Goal: Information Seeking & Learning: Compare options

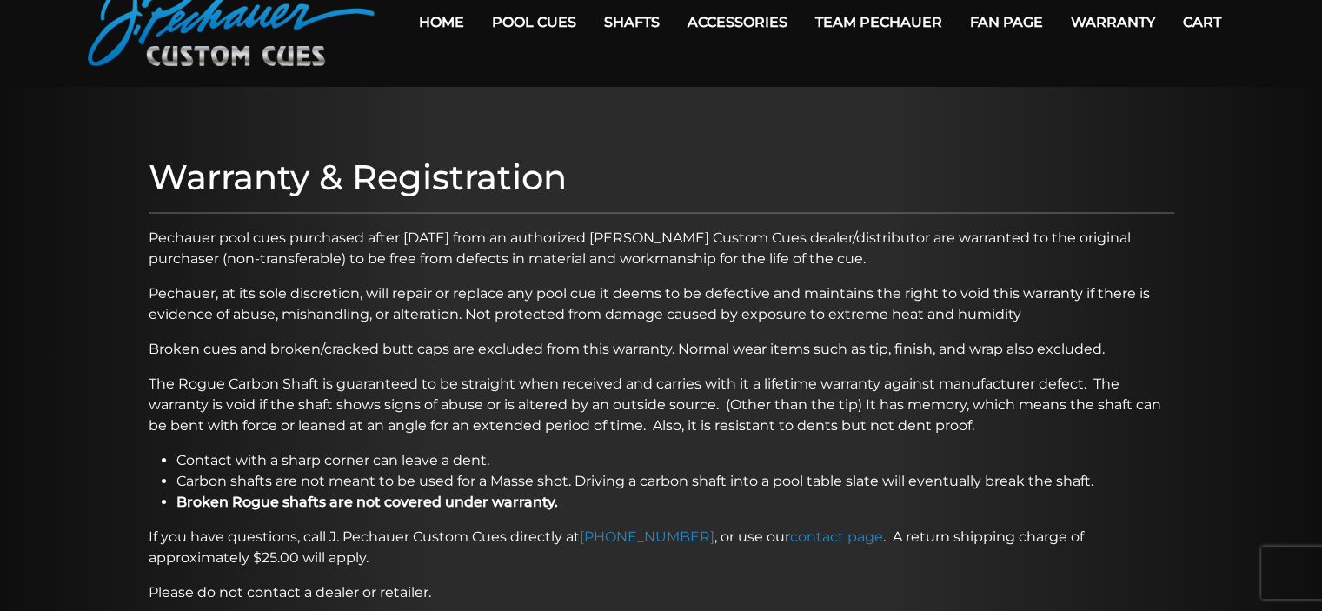
scroll to position [87, 0]
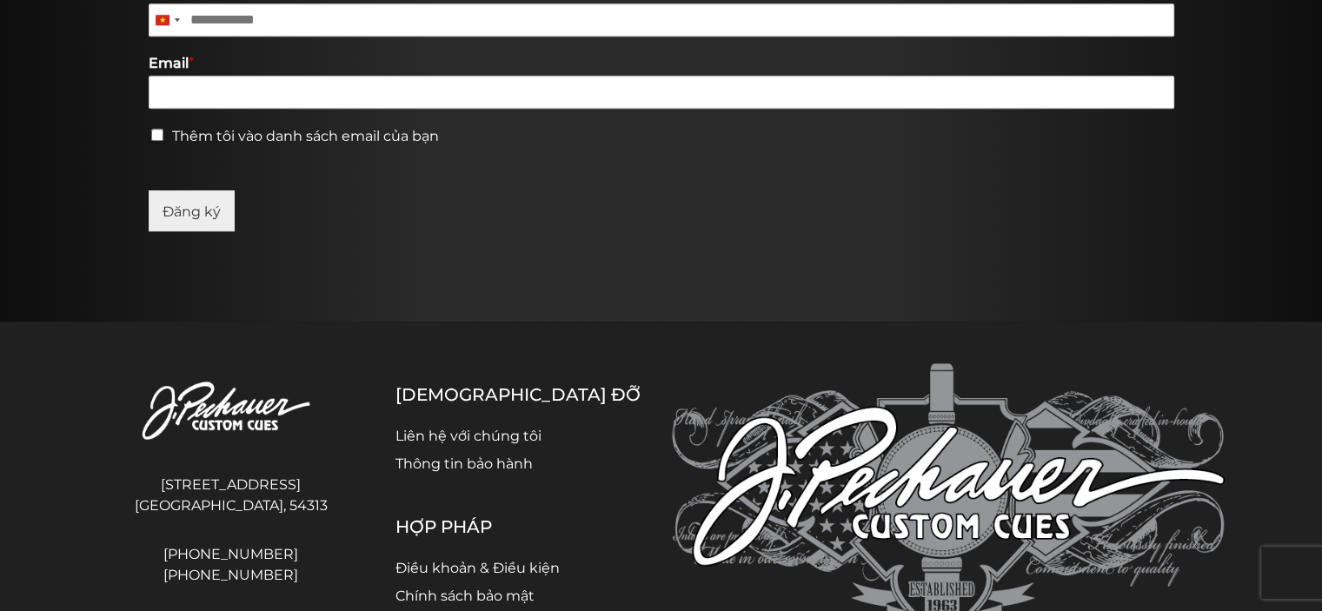
scroll to position [1236, 0]
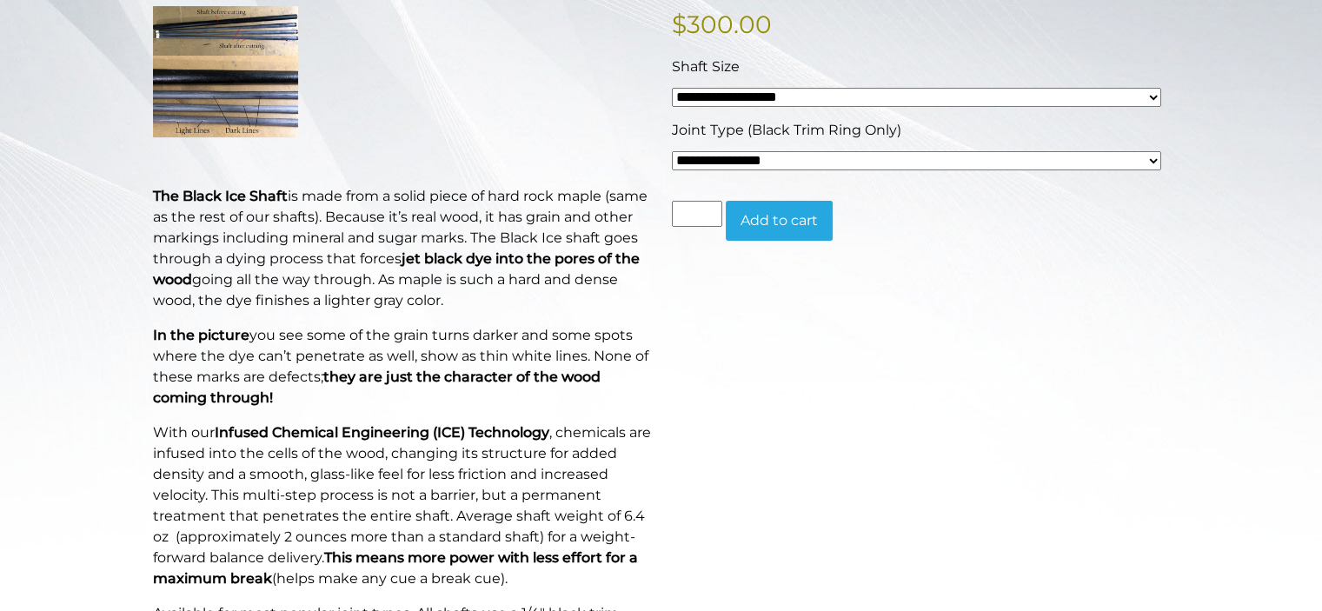
scroll to position [452, 0]
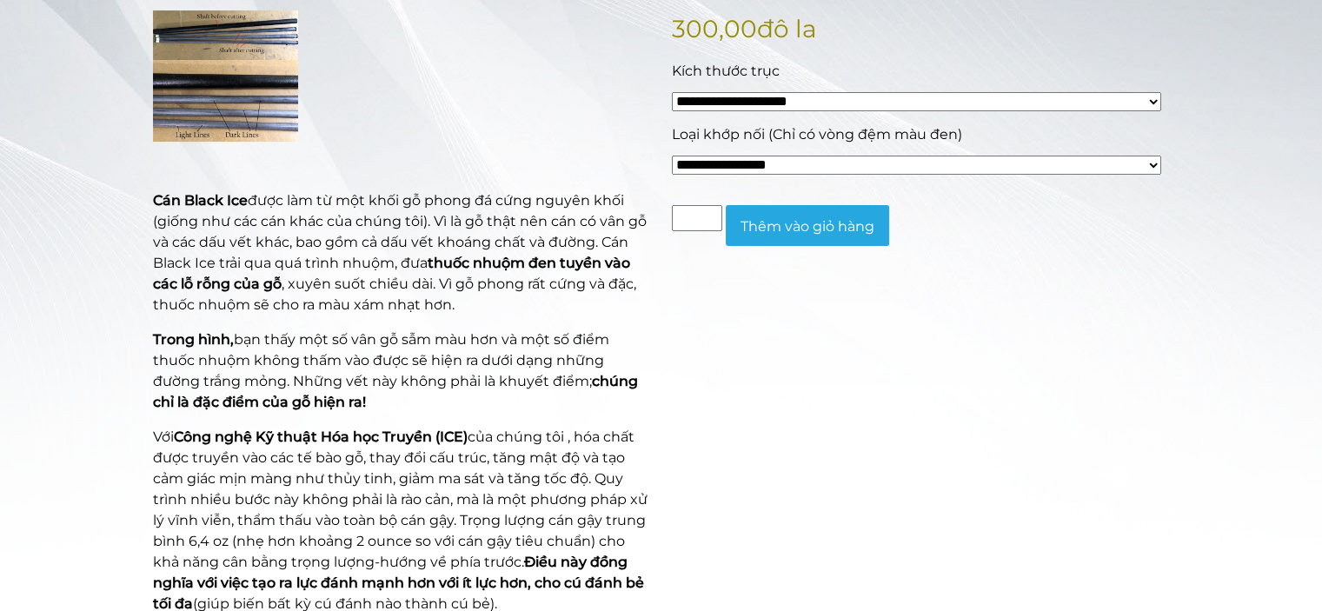
click at [1145, 268] on div "**********" at bounding box center [920, 411] width 519 height 802
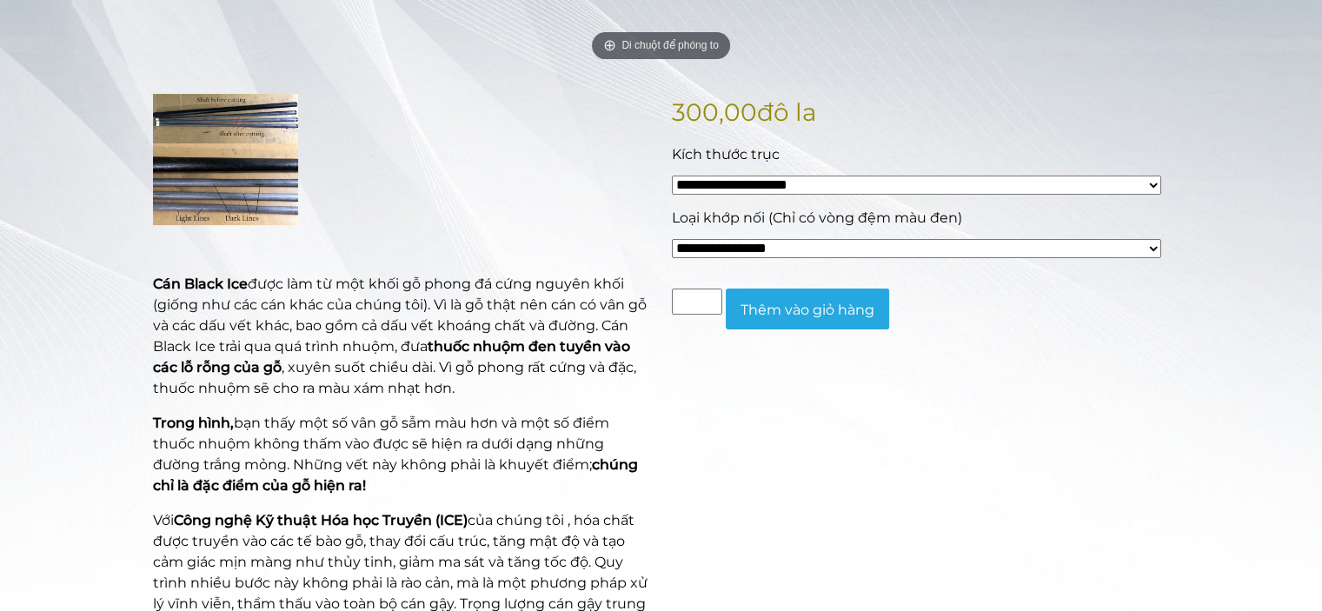
scroll to position [375, 0]
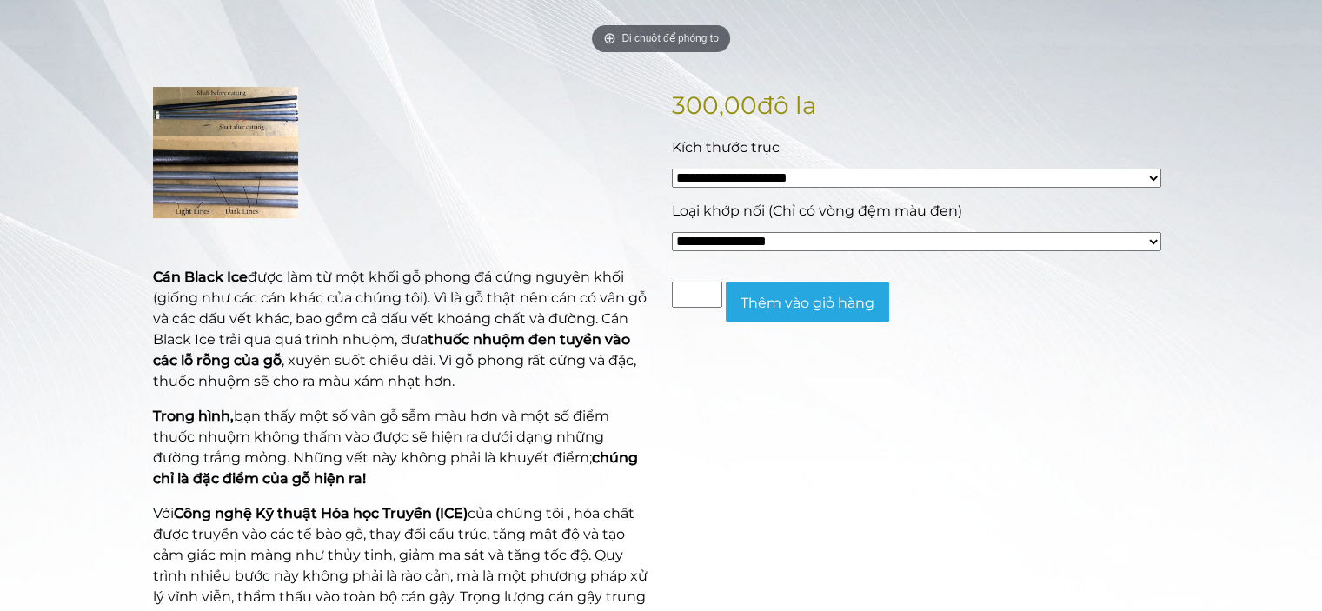
drag, startPoint x: 459, startPoint y: 365, endPoint x: 584, endPoint y: 383, distance: 126.5
click at [584, 383] on p "Cán Black Ice được làm từ một khối gỗ phong đá cứng nguyên khối (giống như các …" at bounding box center [402, 329] width 498 height 125
click at [740, 421] on div "**********" at bounding box center [920, 488] width 519 height 802
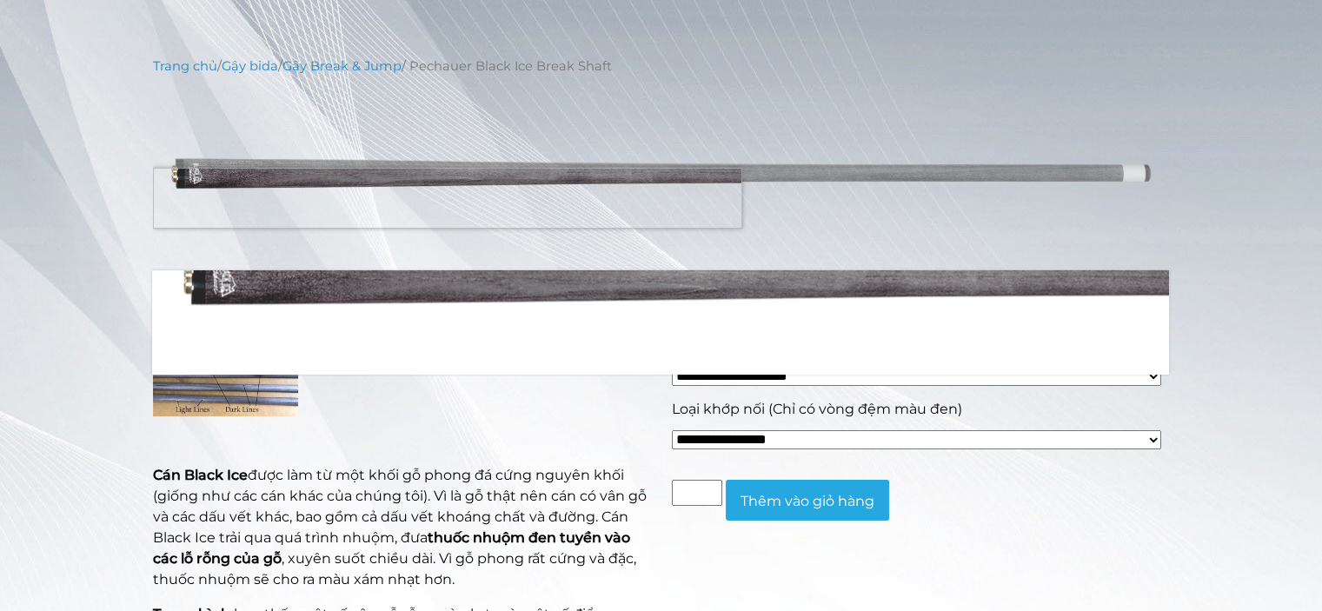
scroll to position [178, 0]
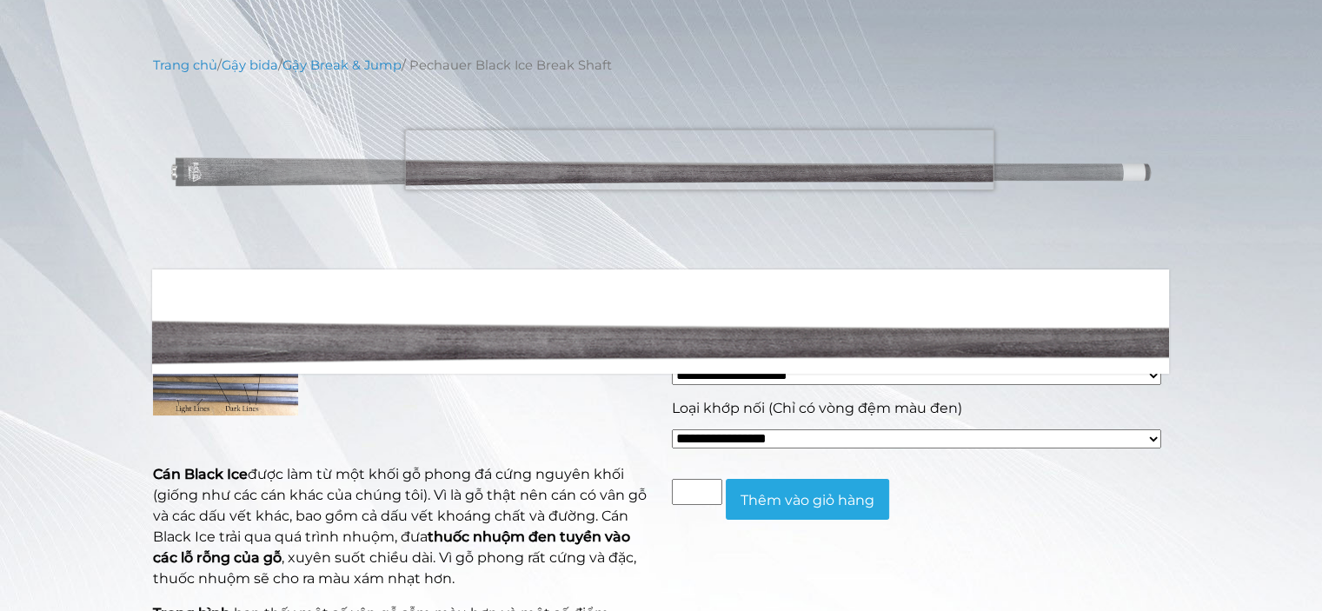
click at [699, 159] on img at bounding box center [661, 172] width 1017 height 169
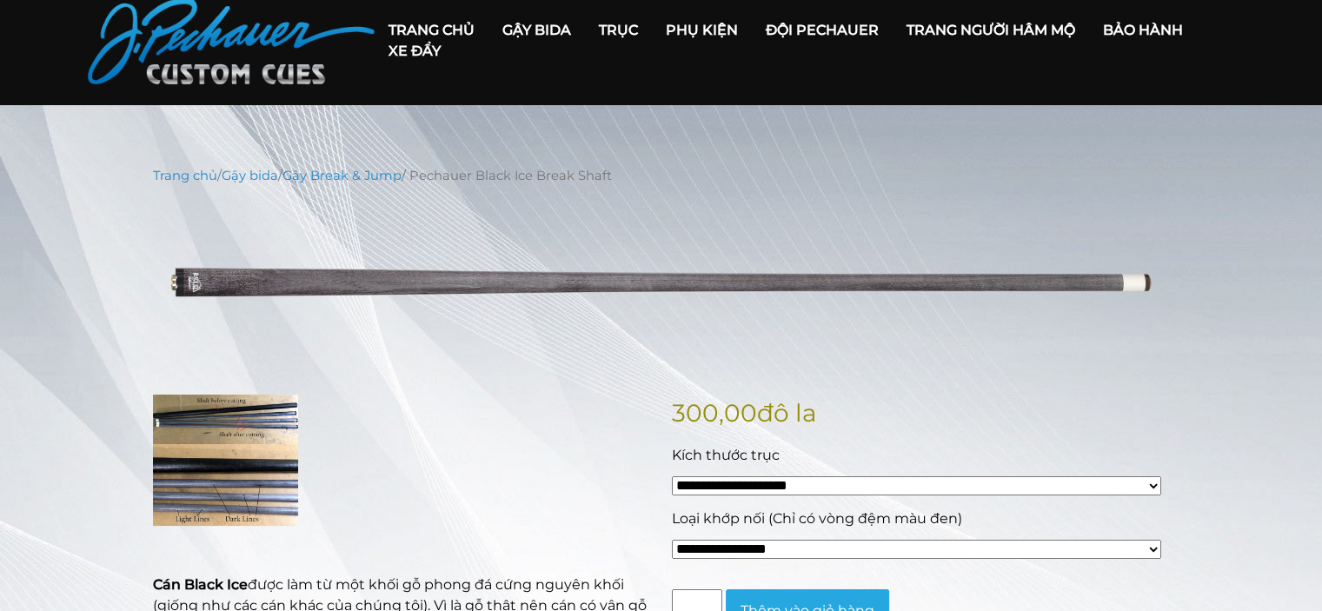
scroll to position [0, 0]
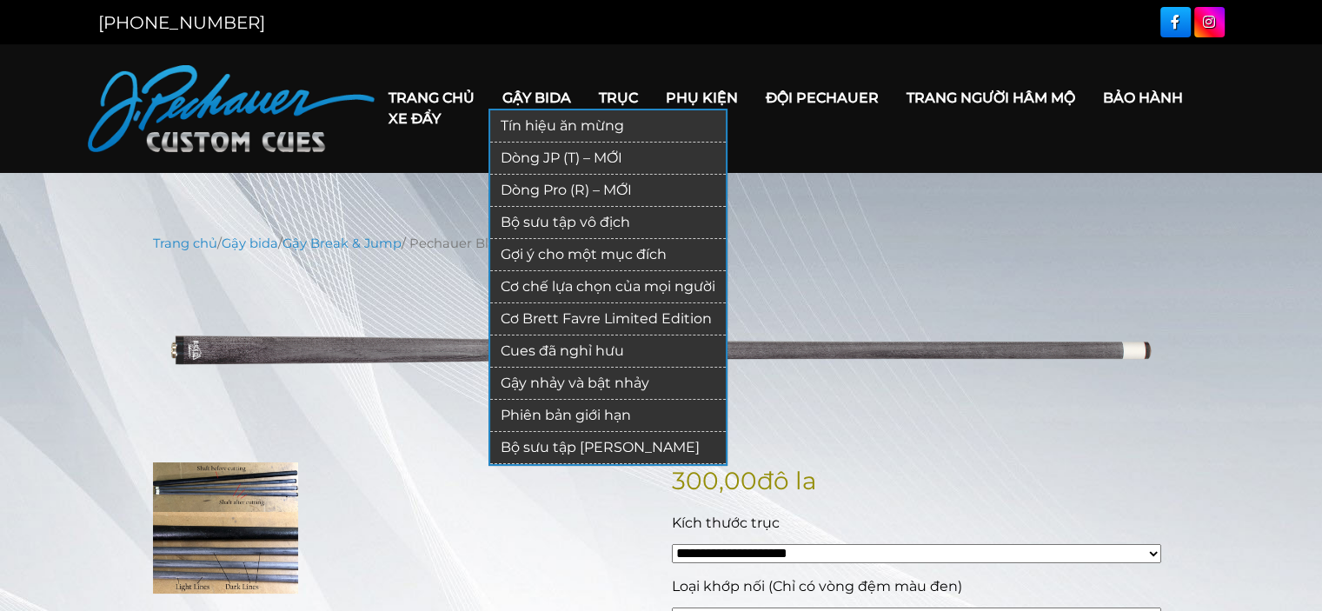
click at [574, 152] on font "Dòng JP (T) – MỚI" at bounding box center [562, 157] width 122 height 17
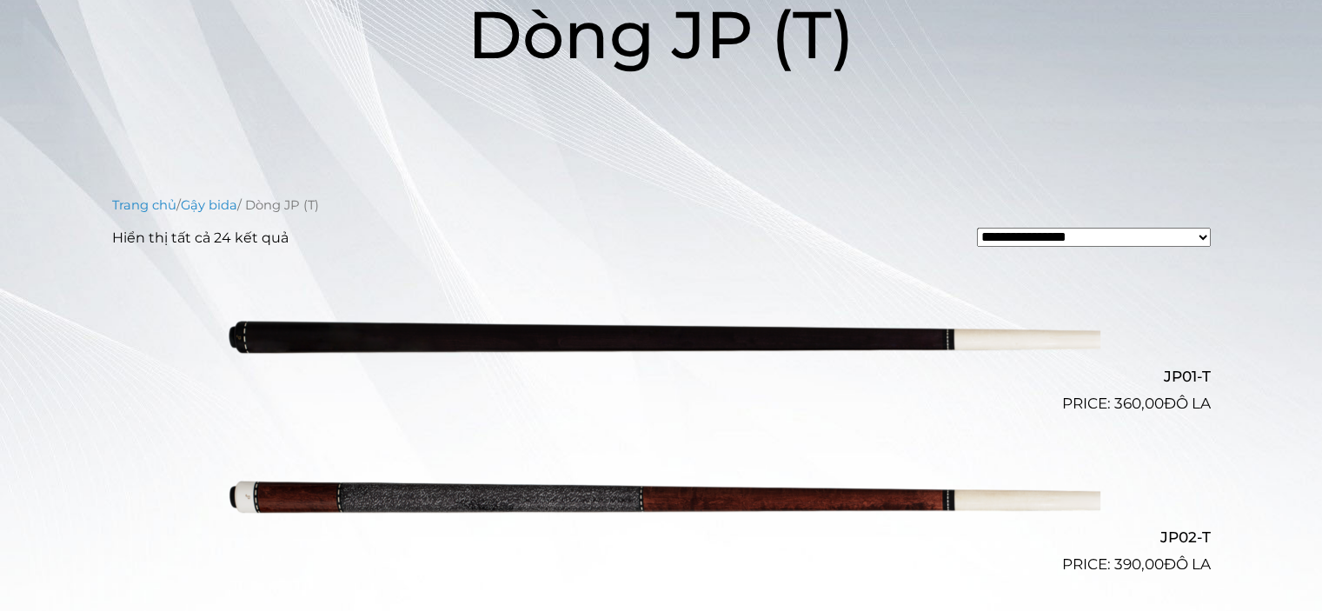
scroll to position [293, 0]
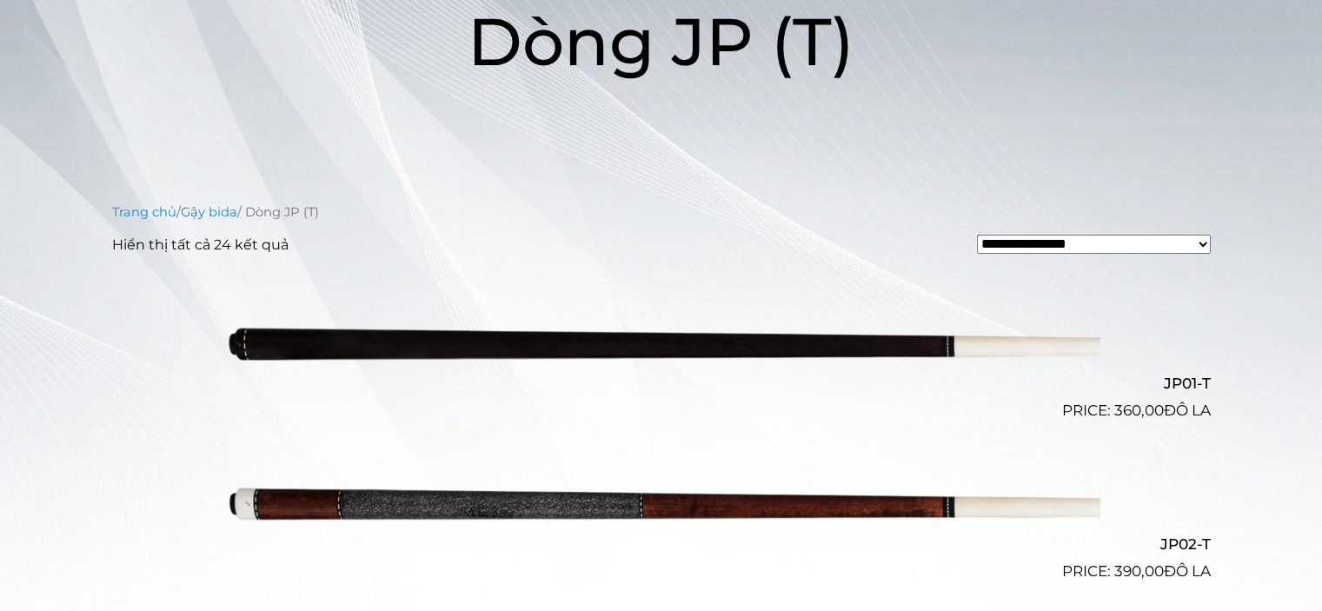
click at [579, 348] on img at bounding box center [661, 342] width 878 height 146
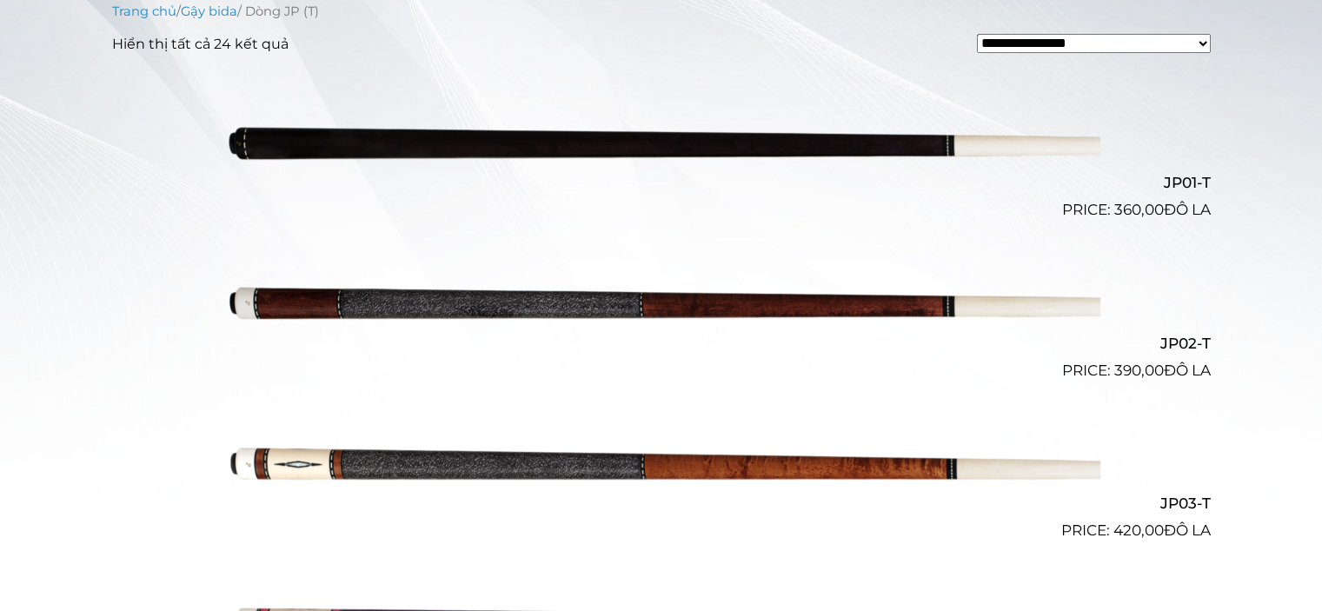
scroll to position [489, 0]
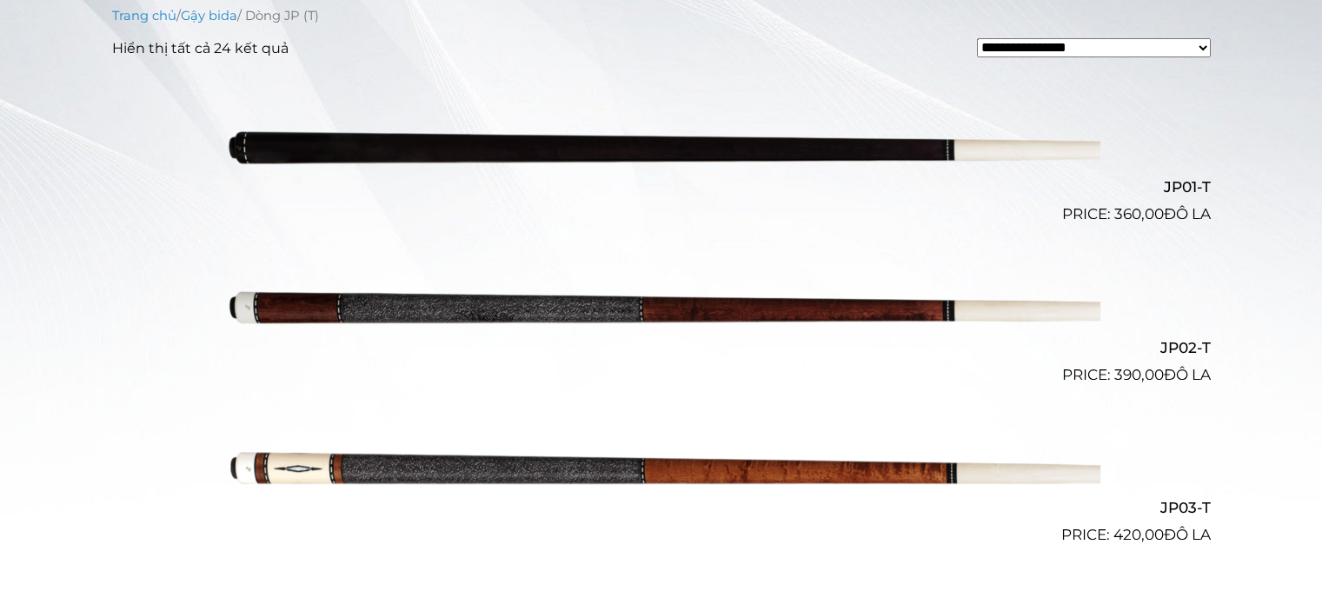
click at [576, 312] on img at bounding box center [661, 306] width 878 height 146
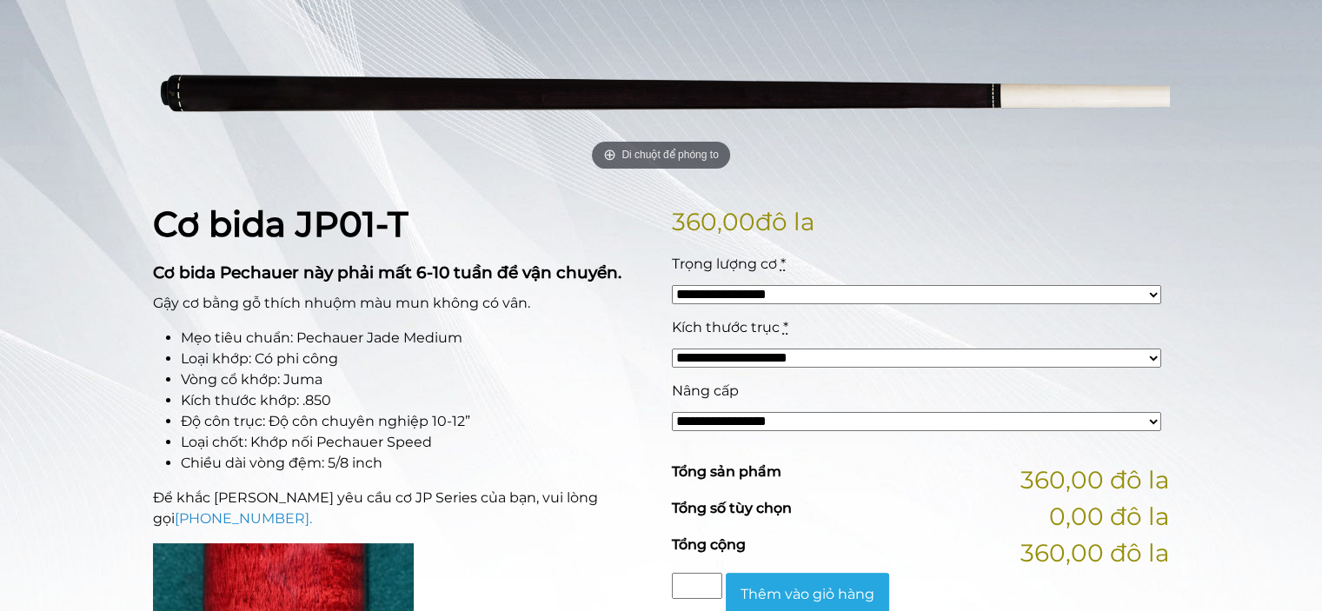
scroll to position [249, 0]
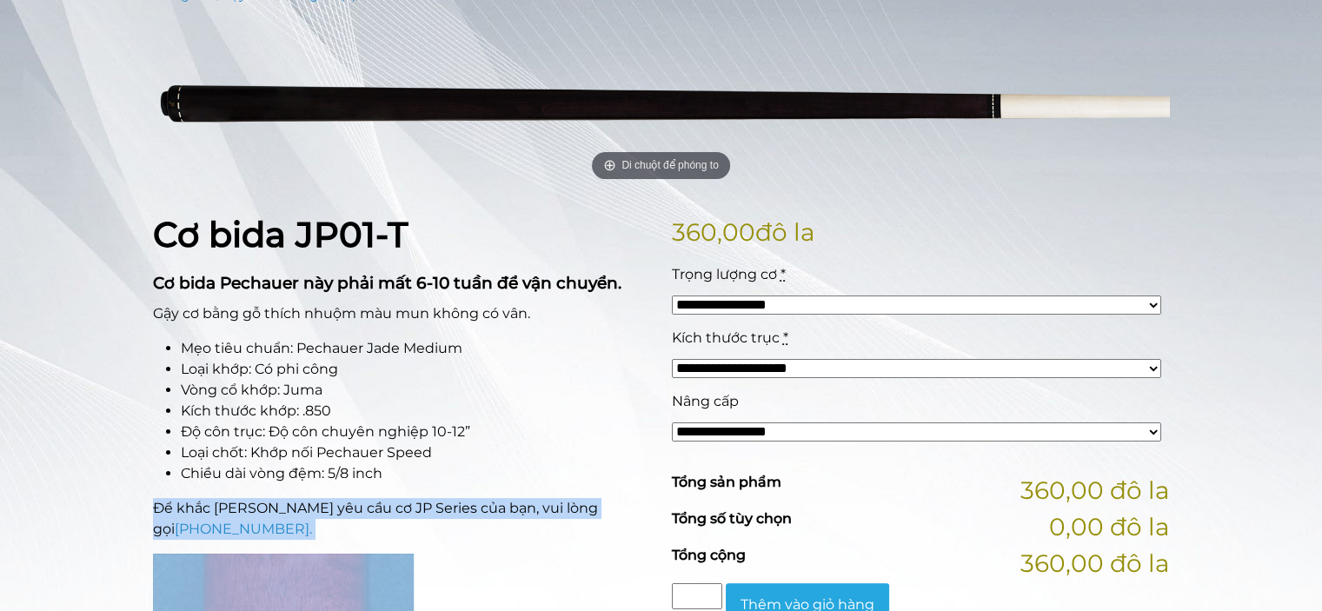
drag, startPoint x: 136, startPoint y: 517, endPoint x: 448, endPoint y: 546, distance: 313.3
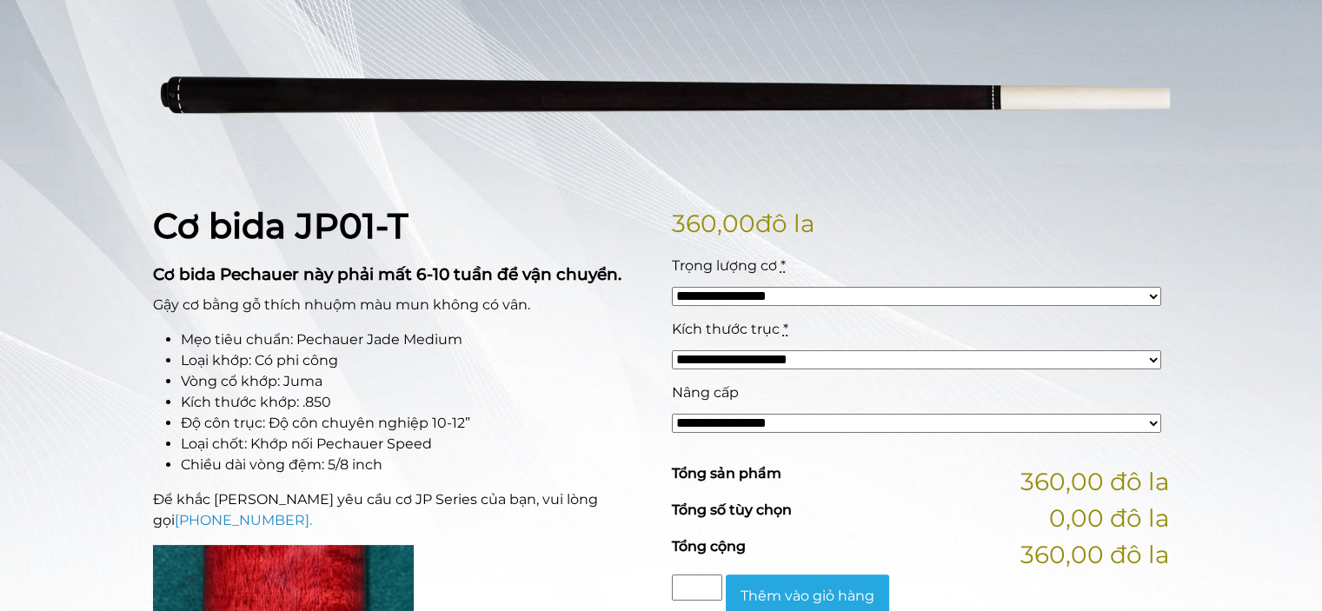
scroll to position [264, 0]
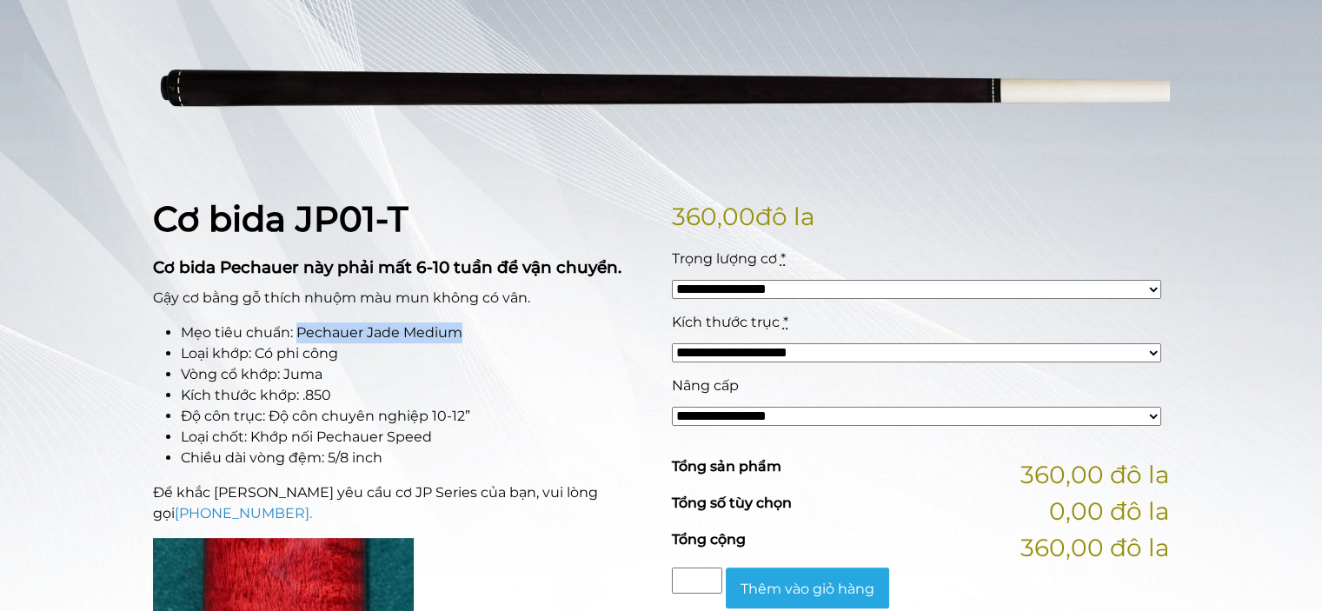
drag, startPoint x: 298, startPoint y: 334, endPoint x: 492, endPoint y: 335, distance: 193.8
click at [493, 335] on li "Mẹo tiêu chuẩn: Pechauer Jade Medium" at bounding box center [416, 332] width 470 height 21
copy font "Pechauer Jade Medium"
click at [378, 375] on li "Vòng cổ khớp: Juma" at bounding box center [416, 374] width 470 height 21
click at [491, 379] on li "Vòng cổ khớp: Juma" at bounding box center [416, 374] width 470 height 21
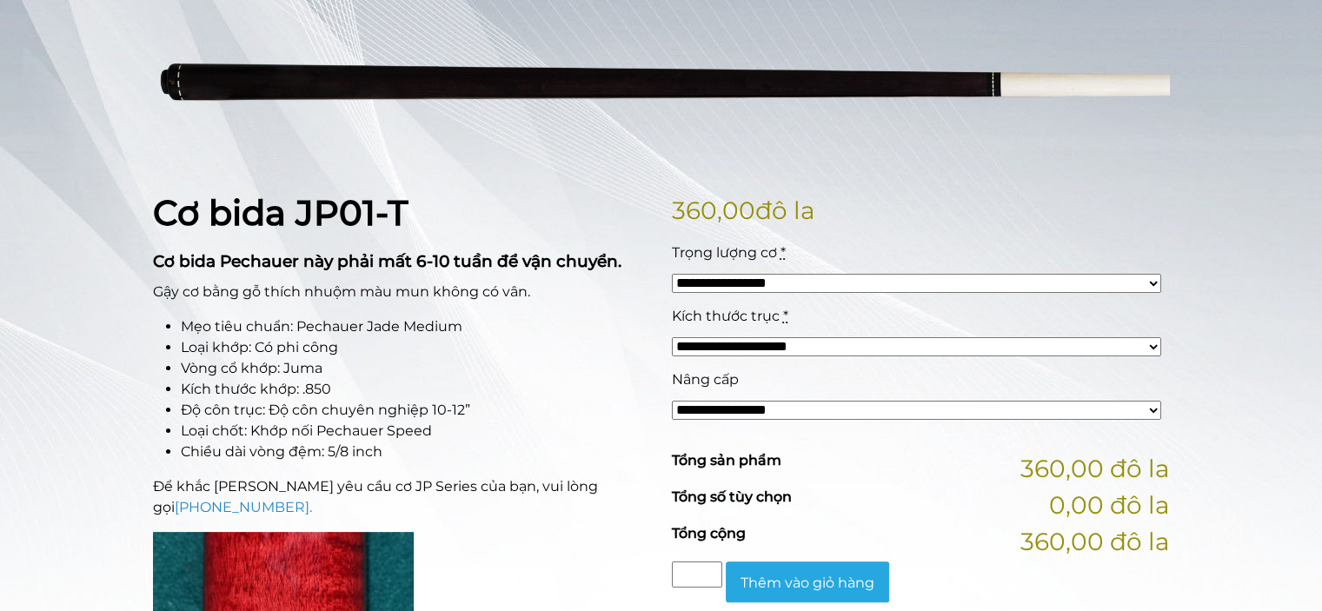
scroll to position [271, 0]
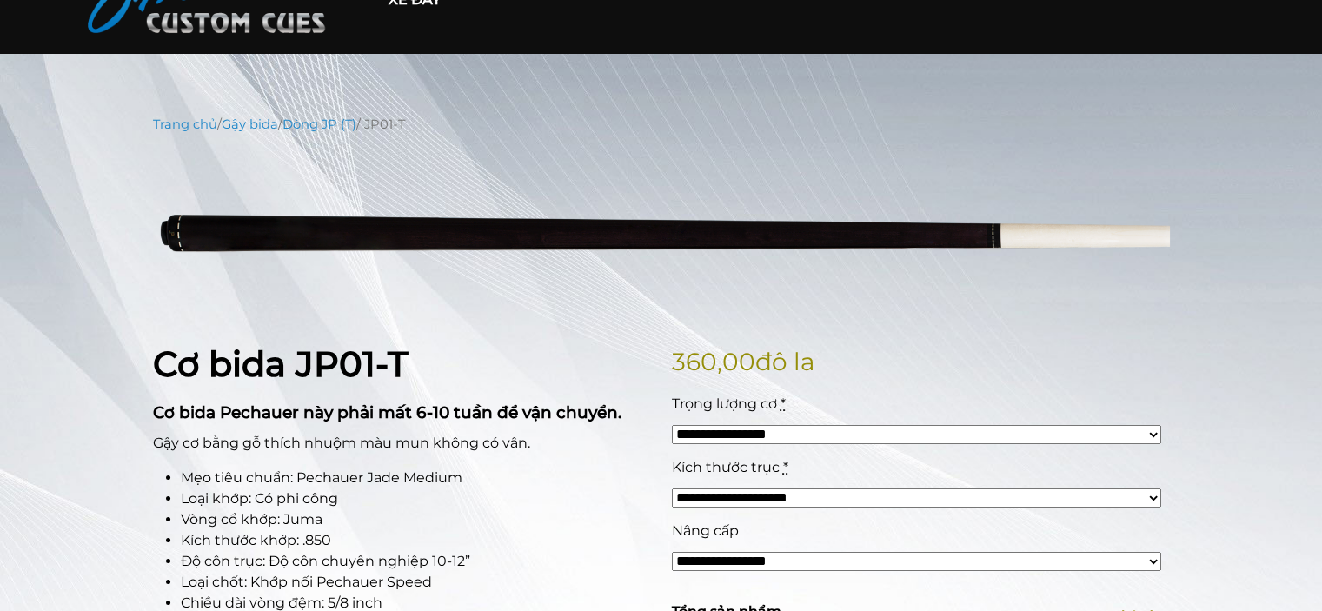
scroll to position [103, 0]
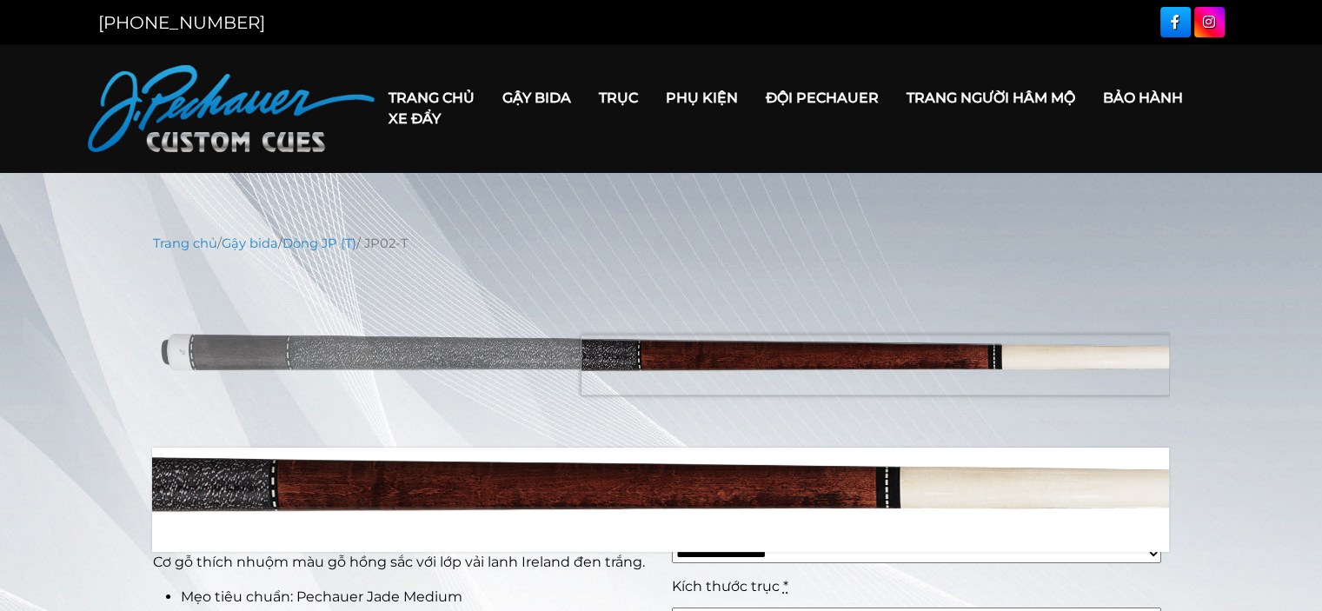
drag, startPoint x: 803, startPoint y: 357, endPoint x: 935, endPoint y: 353, distance: 132.2
click at [933, 354] on img at bounding box center [661, 350] width 1017 height 169
